Goal: Information Seeking & Learning: Find specific fact

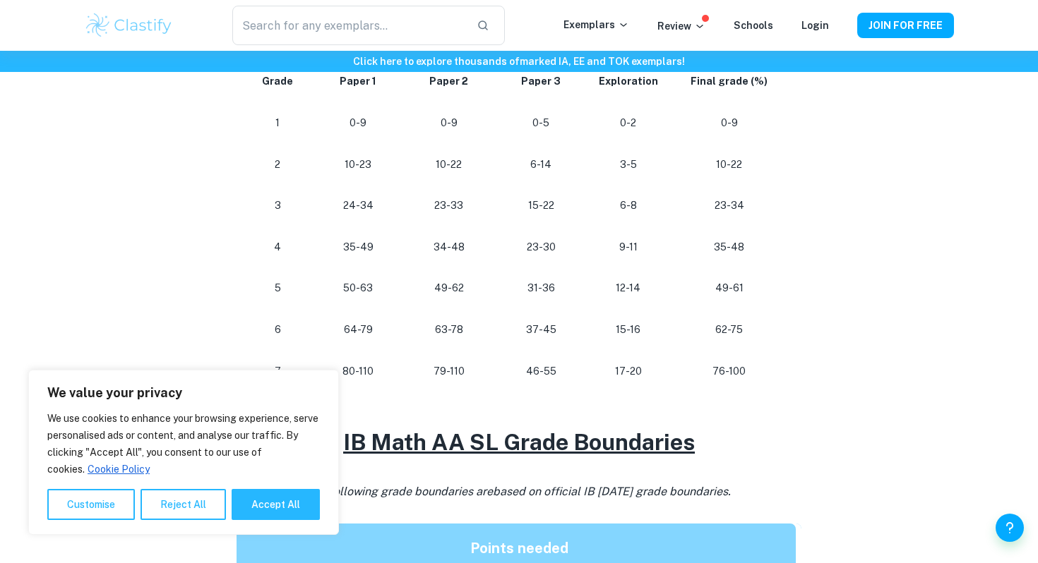
scroll to position [786, 0]
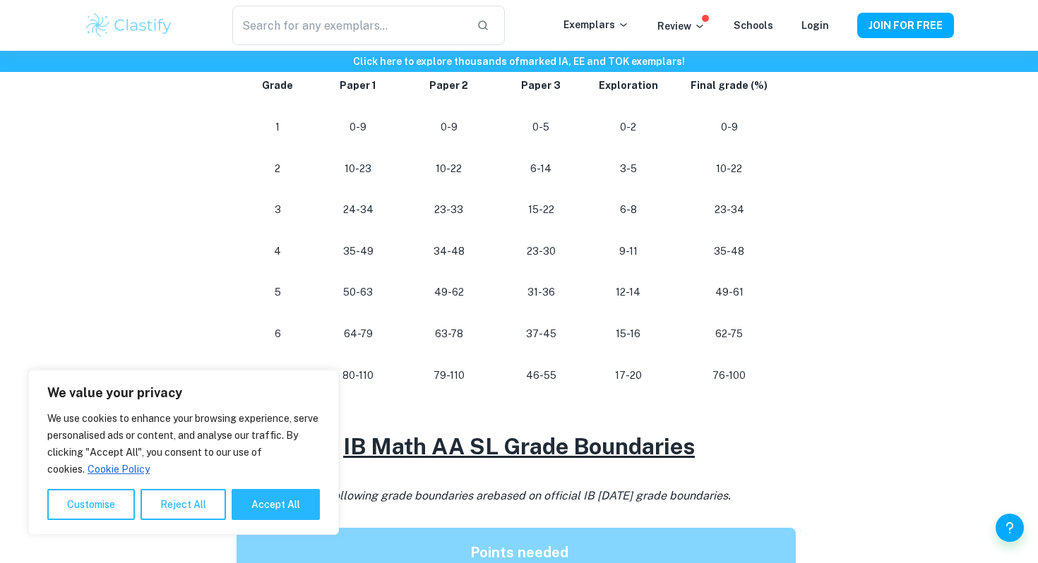
click at [552, 293] on p "31-36" at bounding box center [541, 292] width 70 height 19
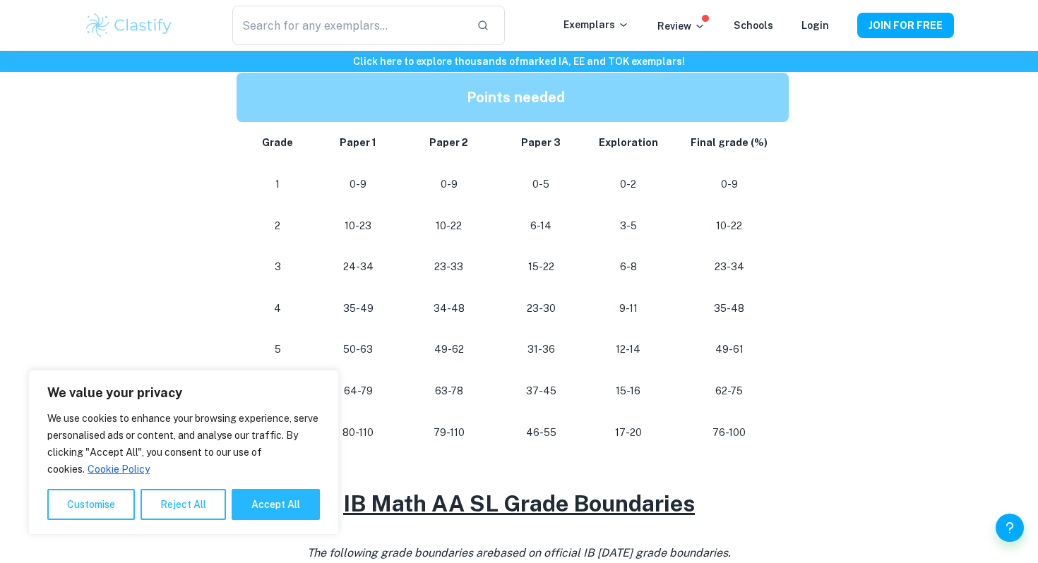
scroll to position [731, 0]
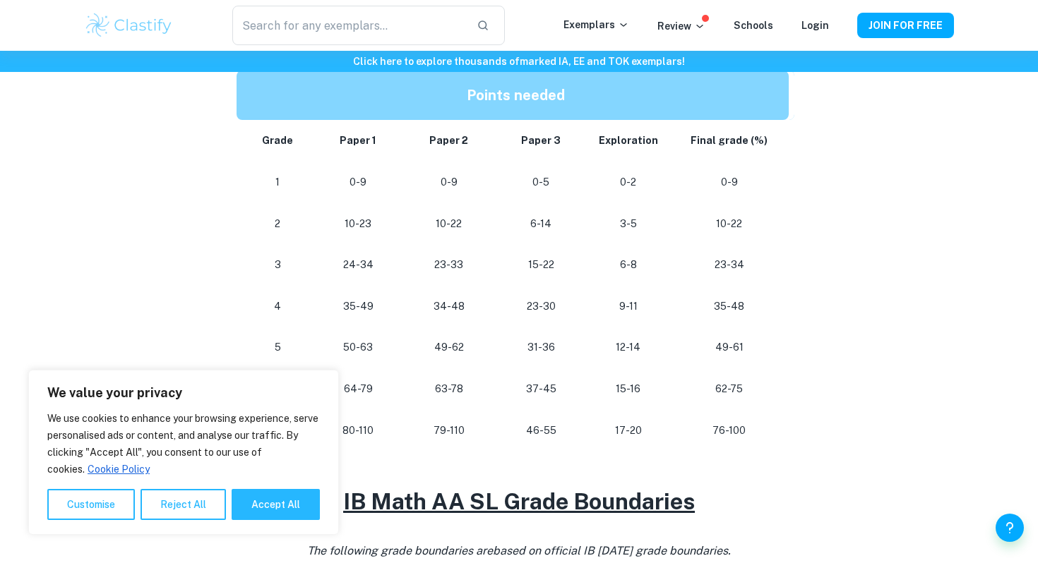
click at [555, 347] on p "31-36" at bounding box center [541, 347] width 70 height 19
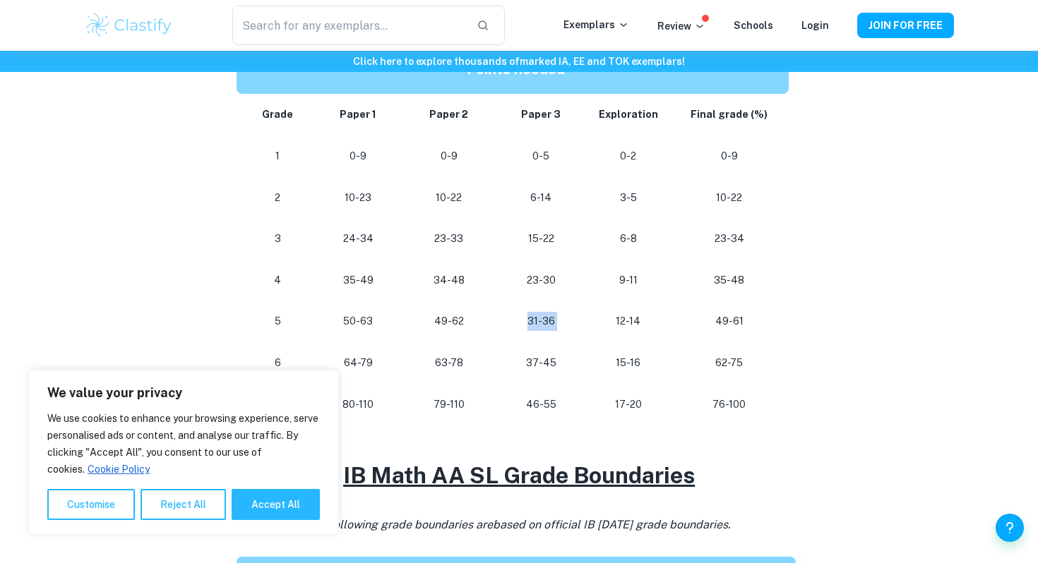
scroll to position [755, 0]
